Goal: Transaction & Acquisition: Purchase product/service

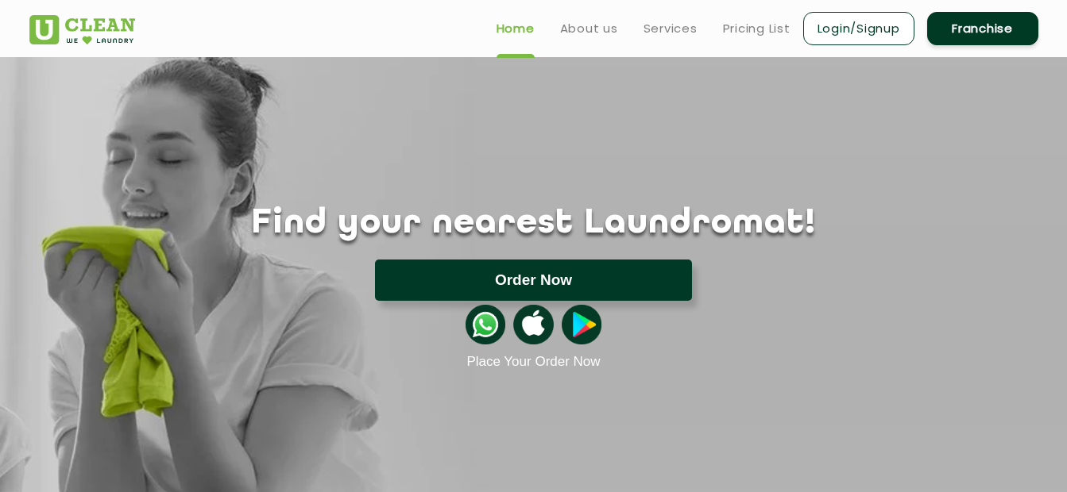
click at [604, 280] on button "Order Now" at bounding box center [533, 280] width 317 height 41
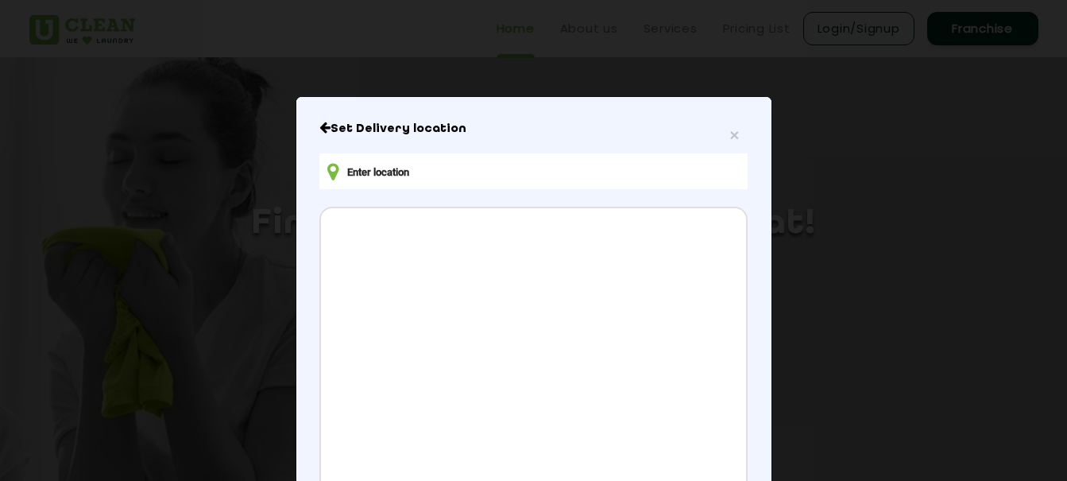
click at [443, 169] on input "text" at bounding box center [532, 171] width 427 height 36
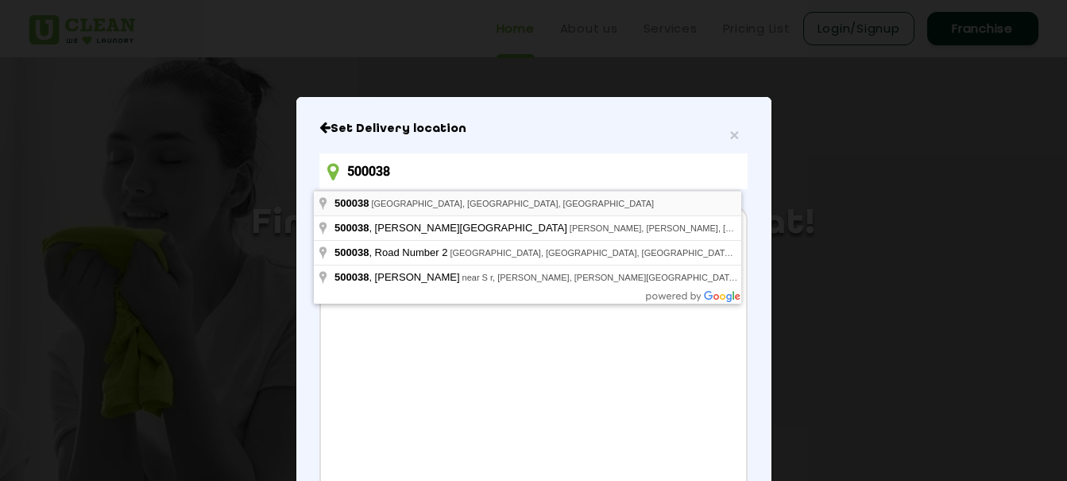
type input "Hyderabad, Telangana 500038, India"
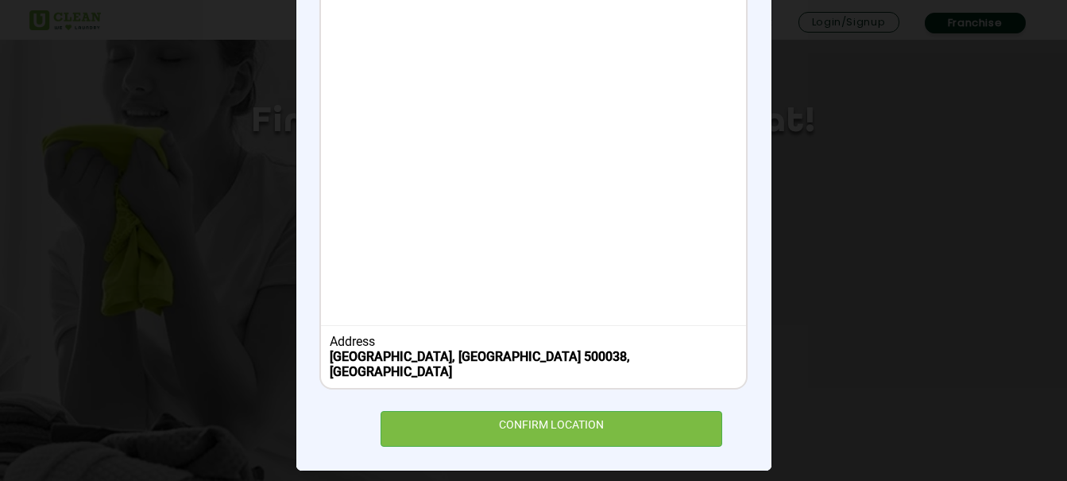
scroll to position [133, 0]
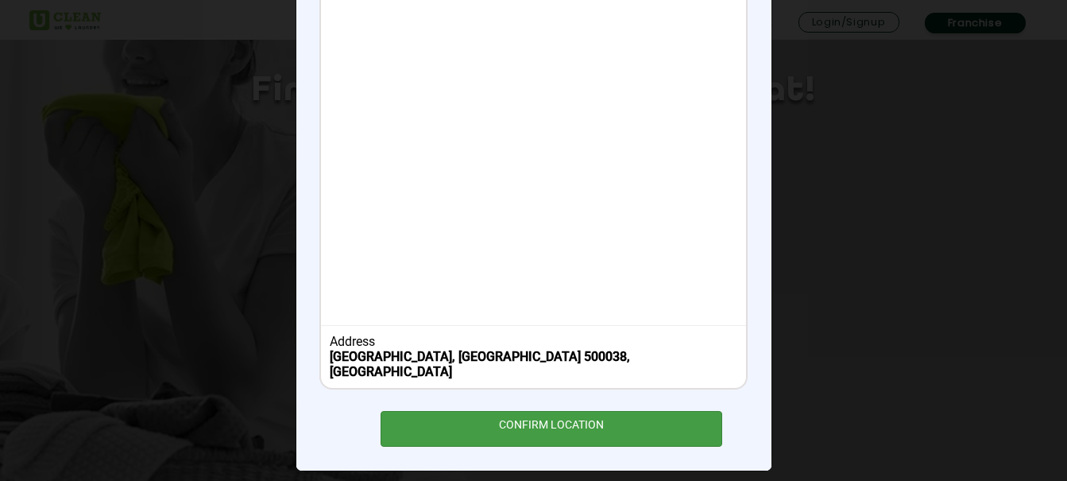
click at [524, 411] on div "CONFIRM LOCATION" at bounding box center [551, 429] width 342 height 36
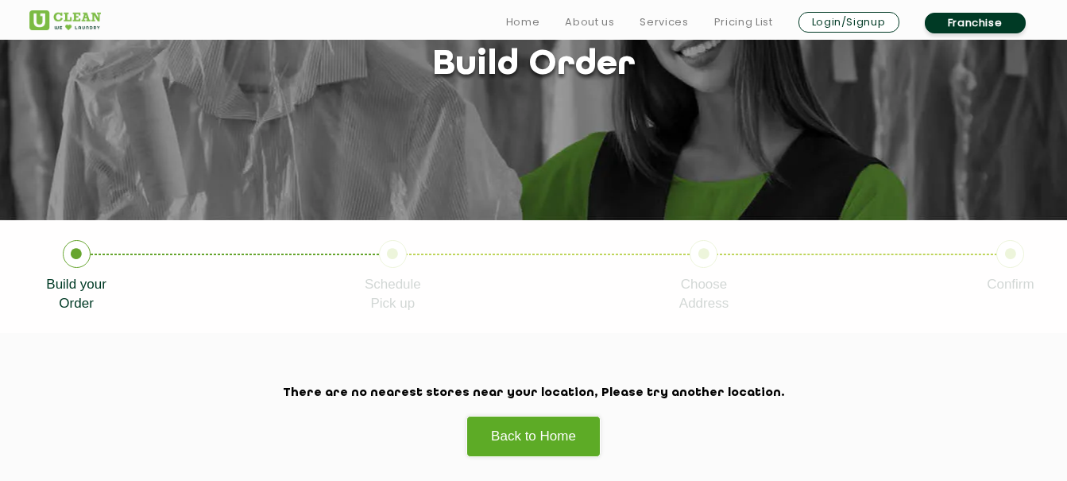
scroll to position [264, 0]
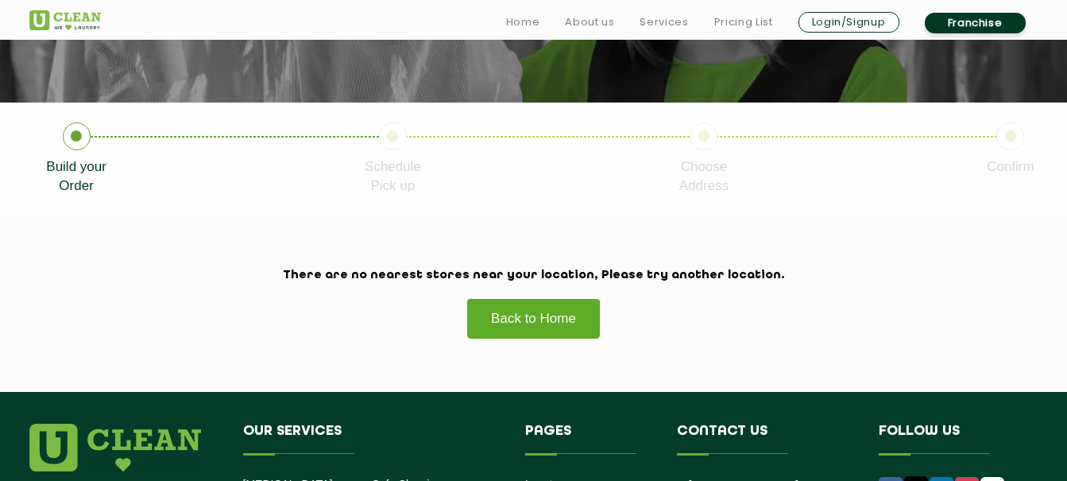
click at [546, 328] on link "Back to Home" at bounding box center [533, 318] width 134 height 41
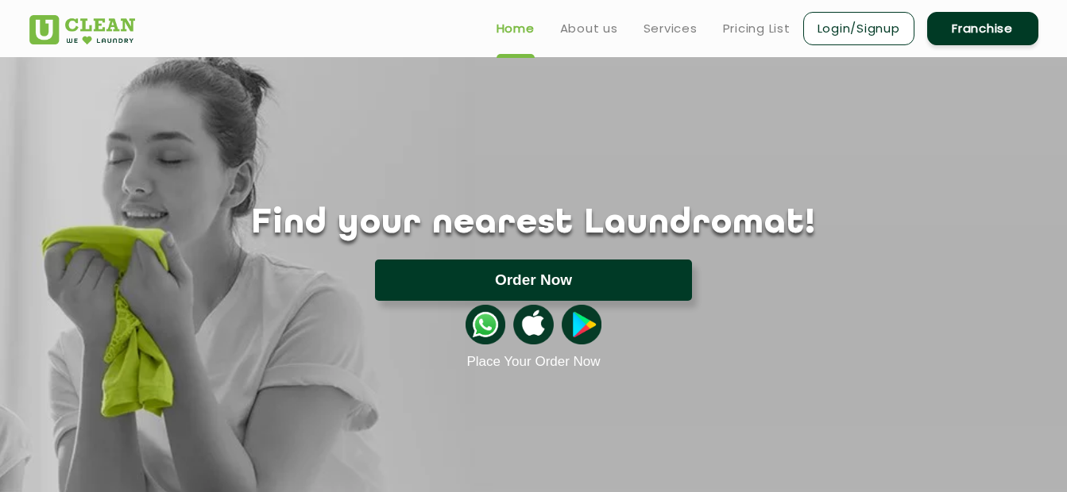
click at [604, 280] on button "Order Now" at bounding box center [533, 280] width 317 height 41
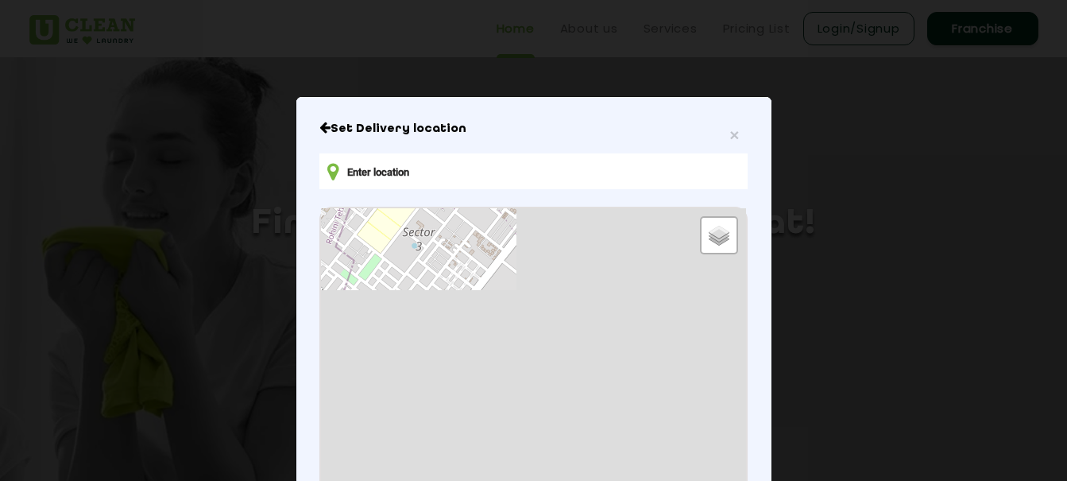
type input "[STREET_ADDRESS][PERSON_NAME][PERSON_NAME]"
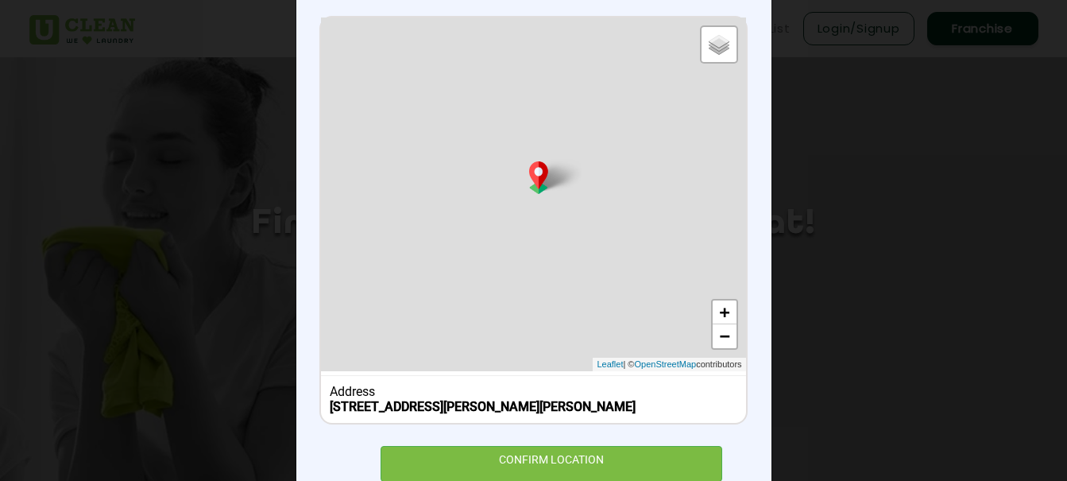
scroll to position [256, 0]
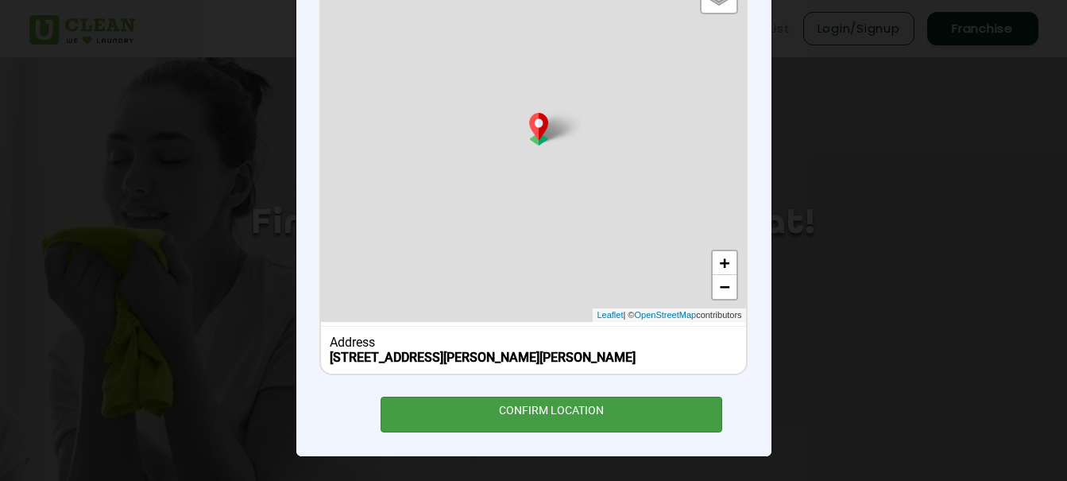
click at [612, 399] on div "CONFIRM LOCATION" at bounding box center [551, 414] width 342 height 36
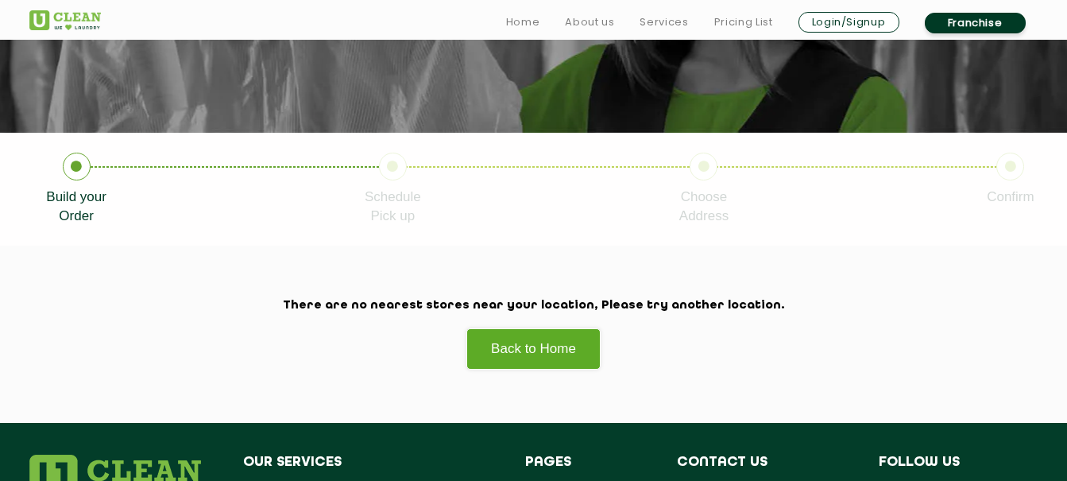
scroll to position [264, 0]
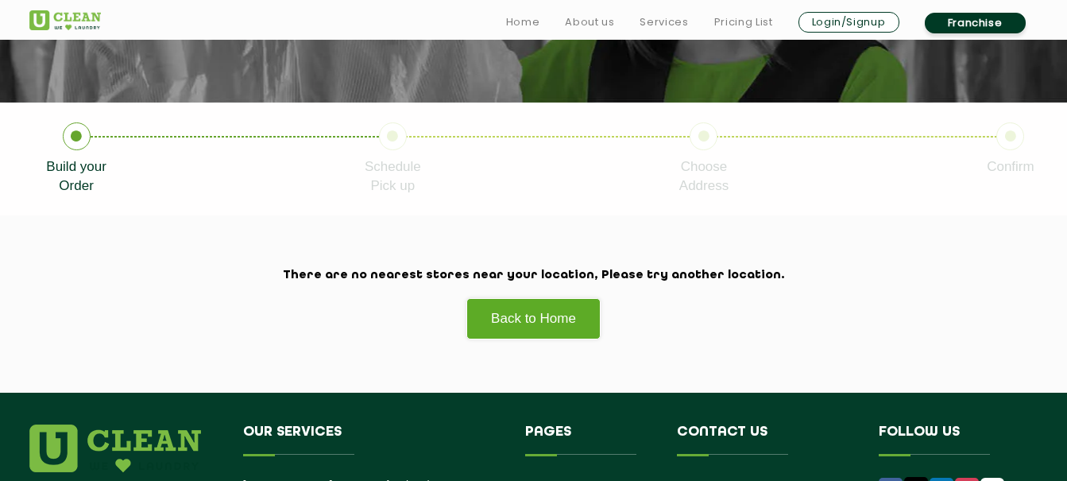
click at [73, 137] on icon at bounding box center [77, 136] width 28 height 28
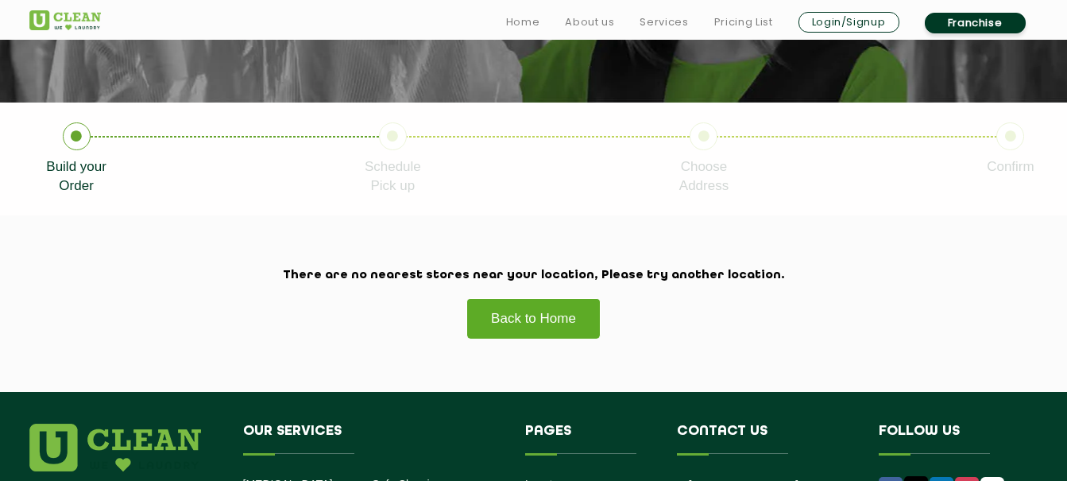
click at [519, 326] on link "Back to Home" at bounding box center [533, 318] width 134 height 41
